Goal: Transaction & Acquisition: Download file/media

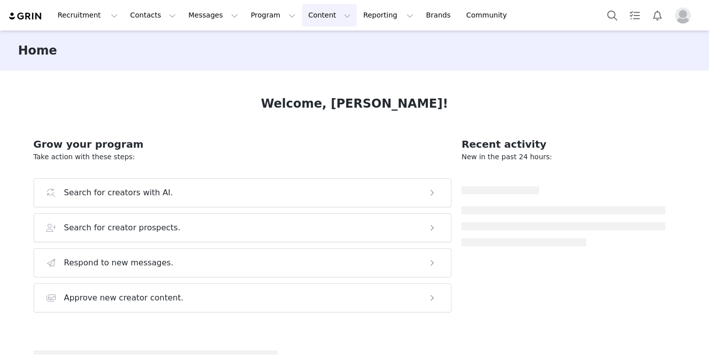
click at [309, 9] on button "Content Content" at bounding box center [329, 15] width 55 height 23
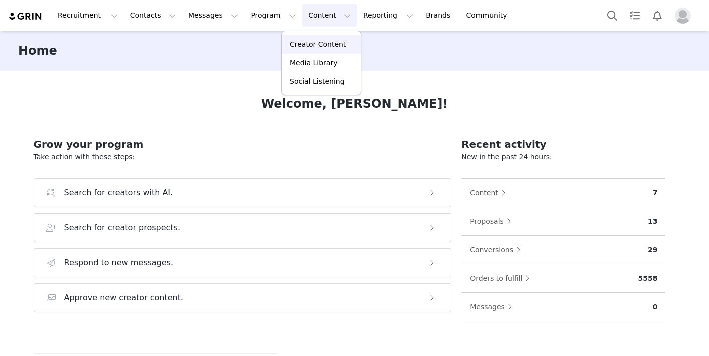
click at [317, 48] on p "Creator Content" at bounding box center [317, 44] width 56 height 11
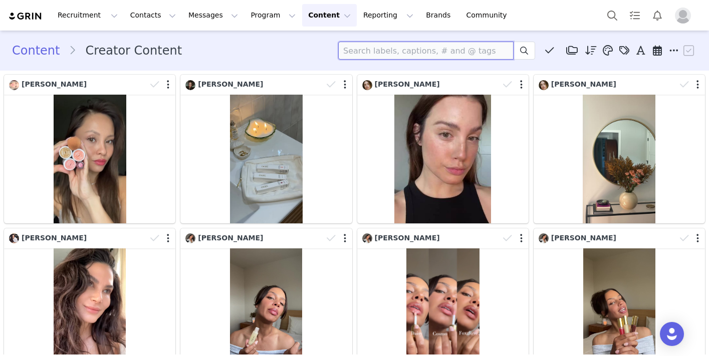
click at [383, 49] on input at bounding box center [425, 51] width 175 height 18
type input "tarina"
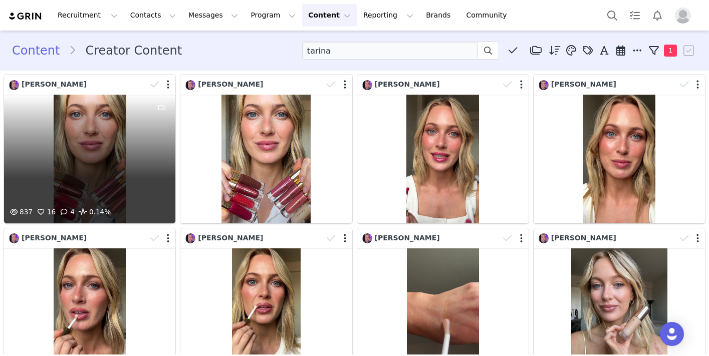
click at [107, 162] on div "837 16 4 0.14%" at bounding box center [89, 159] width 171 height 129
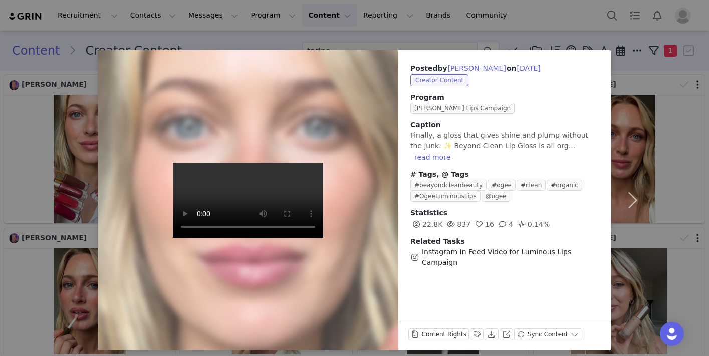
click at [258, 197] on video at bounding box center [248, 200] width 150 height 75
click at [490, 334] on button "Download" at bounding box center [491, 334] width 14 height 12
click at [549, 24] on div "Posted by [PERSON_NAME] on [DATE] Creator Content Program Ogee Luminous Lips Ca…" at bounding box center [354, 178] width 709 height 356
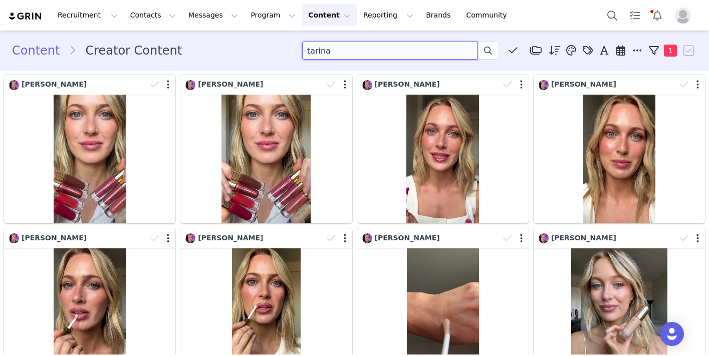
drag, startPoint x: 336, startPoint y: 55, endPoint x: 284, endPoint y: 14, distance: 66.3
click at [284, 14] on div "Recruitment Recruitment Creator Search Curated Lists Landing Pages Web Extensio…" at bounding box center [354, 178] width 709 height 356
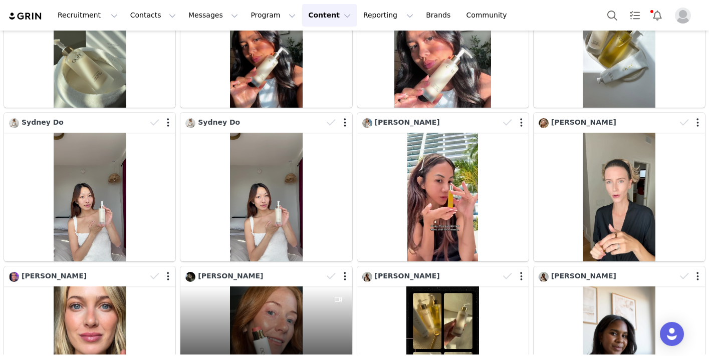
scroll to position [1149, 0]
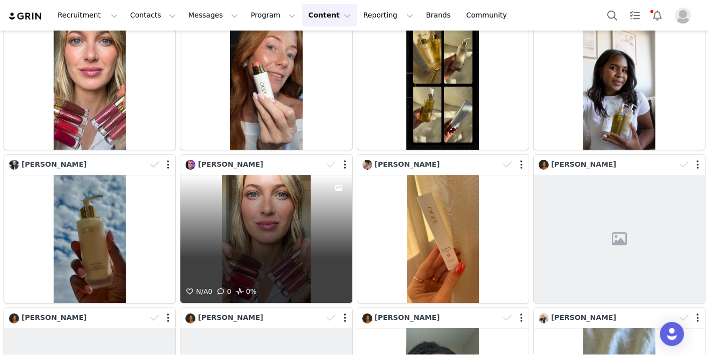
click at [309, 227] on div "N/A 0 0 0%" at bounding box center [265, 239] width 171 height 129
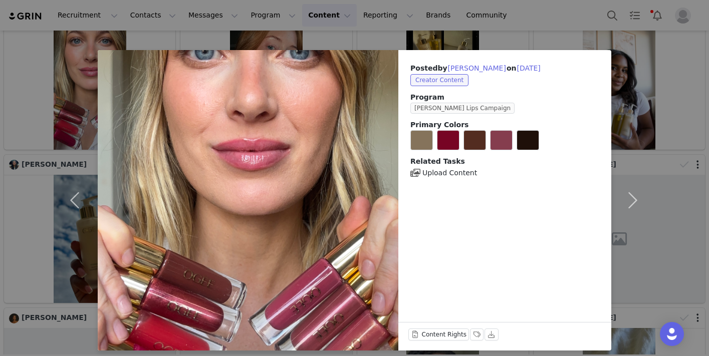
click at [402, 30] on div "Posted by [PERSON_NAME] on [DATE] Creator Content Program Ogee Luminous Lips Ca…" at bounding box center [354, 178] width 709 height 356
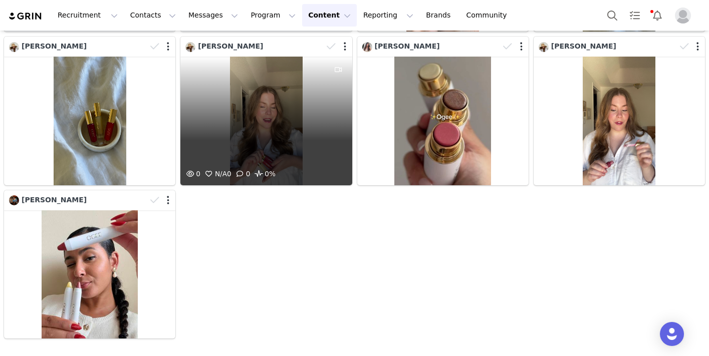
scroll to position [1574, 0]
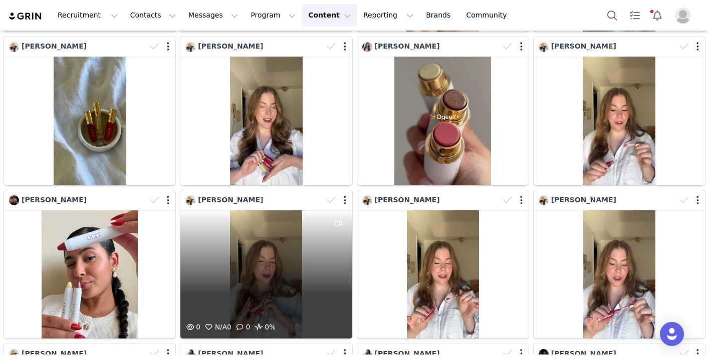
click at [298, 276] on div "0 N/A 0 0 0%" at bounding box center [265, 274] width 171 height 129
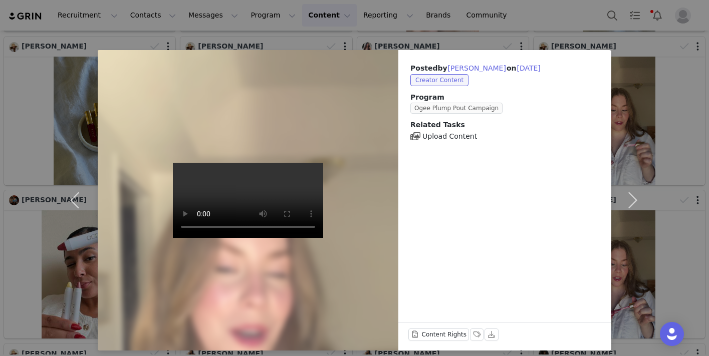
click at [248, 199] on video at bounding box center [248, 200] width 150 height 75
click at [367, 34] on div "Posted by [PERSON_NAME] on [DATE] Creator Content Program Ogee Plump Pout Campa…" at bounding box center [354, 178] width 709 height 356
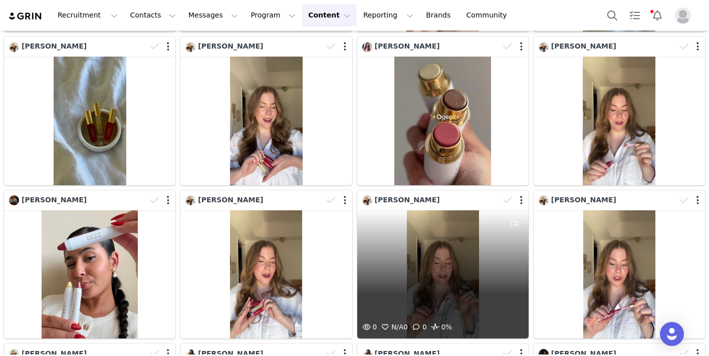
scroll to position [1856, 0]
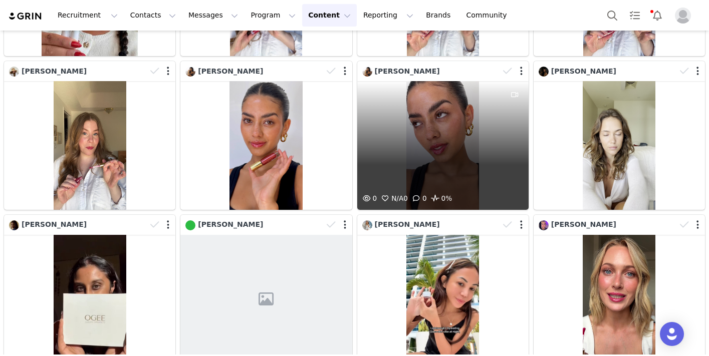
click at [413, 154] on div "0 N/A 0 0 0%" at bounding box center [442, 145] width 171 height 129
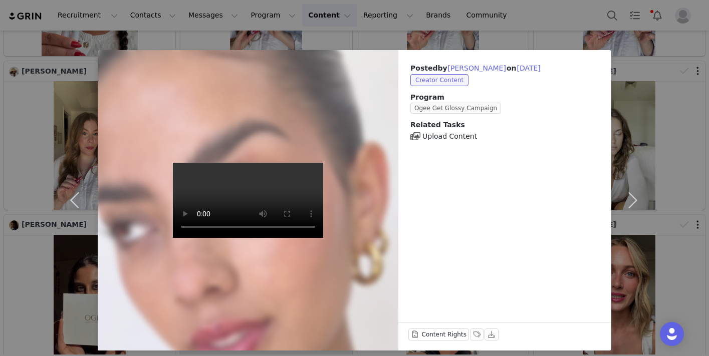
click at [254, 200] on video at bounding box center [248, 200] width 150 height 75
click at [492, 333] on button "Download" at bounding box center [491, 334] width 14 height 12
click at [526, 37] on div "Posted by [PERSON_NAME] on [DATE] Creator Content Program Ogee Get Glossy Campa…" at bounding box center [354, 178] width 709 height 356
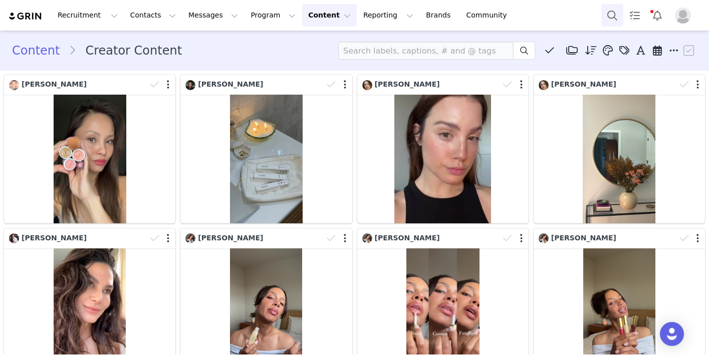
scroll to position [0, 0]
